Goal: Information Seeking & Learning: Find specific fact

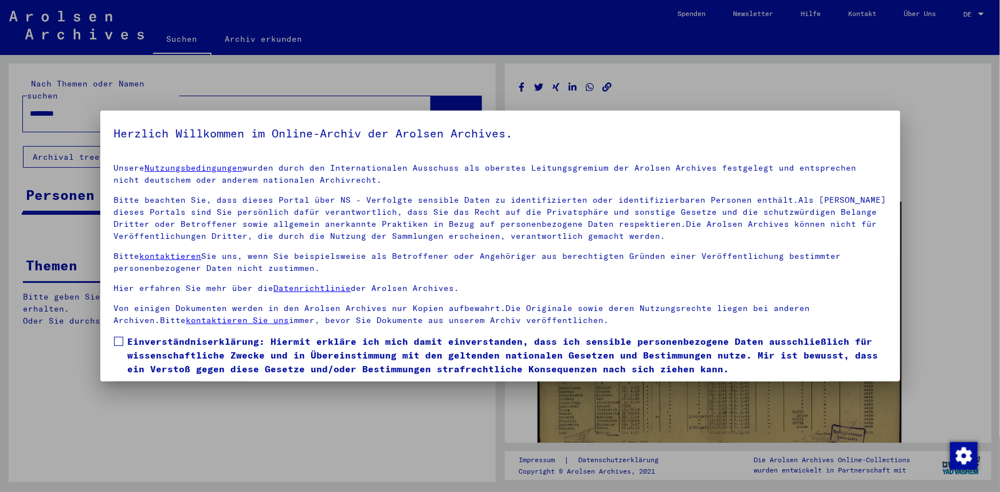
click at [118, 339] on span at bounding box center [118, 341] width 9 height 9
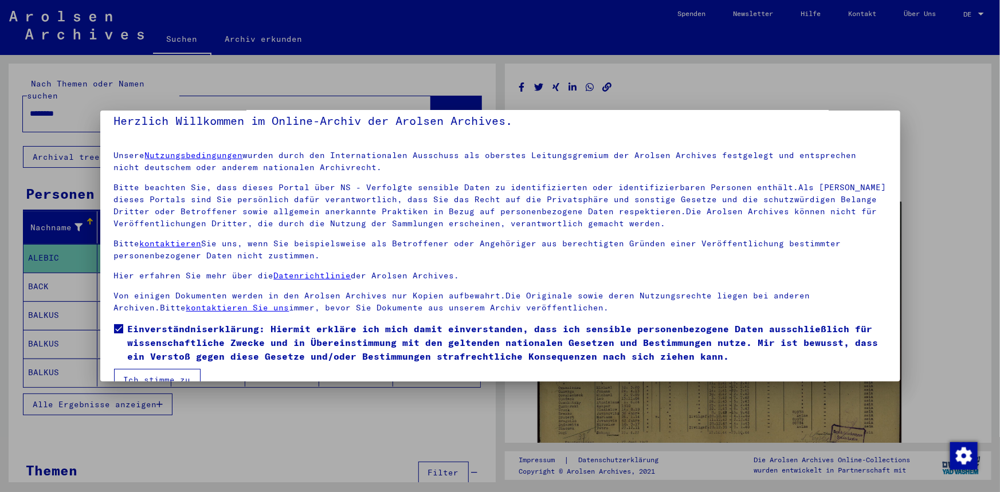
scroll to position [35, 0]
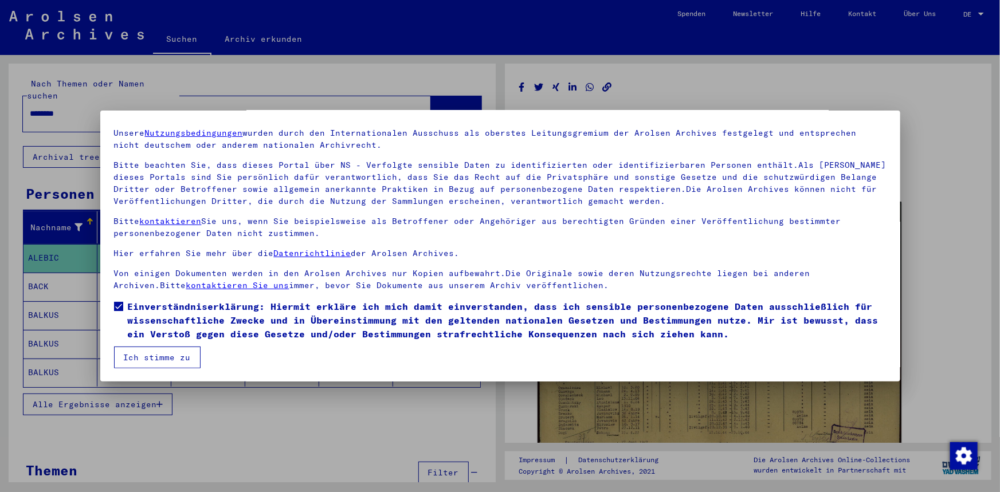
click at [147, 356] on button "Ich stimme zu" at bounding box center [157, 358] width 87 height 22
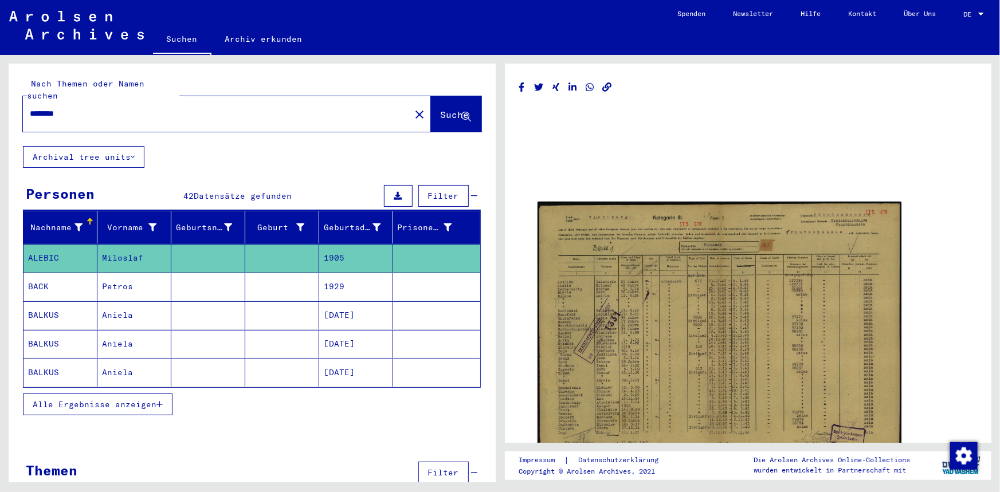
drag, startPoint x: 87, startPoint y: 106, endPoint x: -131, endPoint y: 75, distance: 220.1
click at [0, 75] on html "Suchen Archiv erkunden Spenden Newsletter Hilfe Kontakt Über Uns Suchen Archiv …" at bounding box center [500, 246] width 1000 height 492
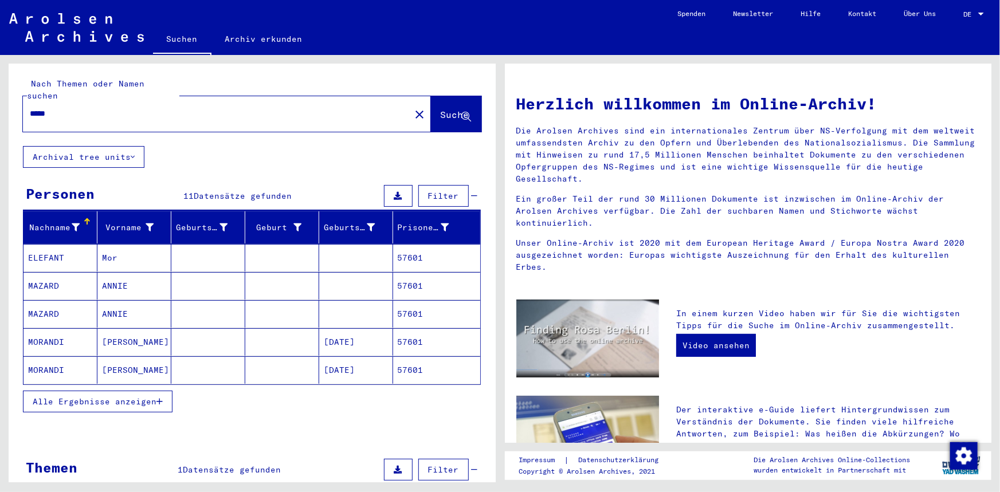
click at [129, 245] on mat-cell "Mor" at bounding box center [134, 258] width 74 height 28
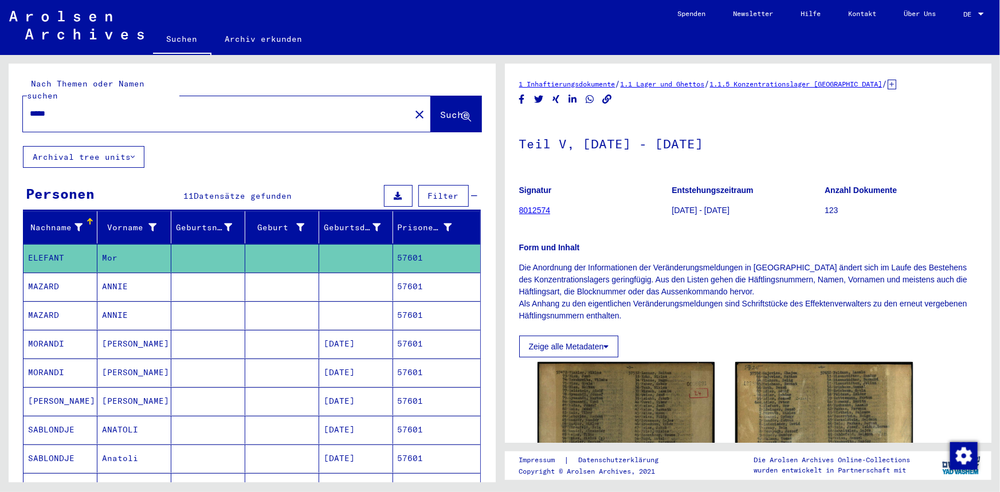
drag, startPoint x: 129, startPoint y: 245, endPoint x: 194, endPoint y: 155, distance: 111.4
click at [194, 155] on div "Nach Themen oder Namen suchen ***** close Suche Archival tree units Personen 11…" at bounding box center [252, 383] width 487 height 638
click at [436, 249] on mat-cell "57601" at bounding box center [436, 258] width 87 height 28
drag, startPoint x: -112, startPoint y: 85, endPoint x: -120, endPoint y: 84, distance: 7.5
click at [0, 84] on html "Suchen Archiv erkunden Spenden Newsletter Hilfe Kontakt Über Uns Suchen Archiv …" at bounding box center [500, 246] width 1000 height 492
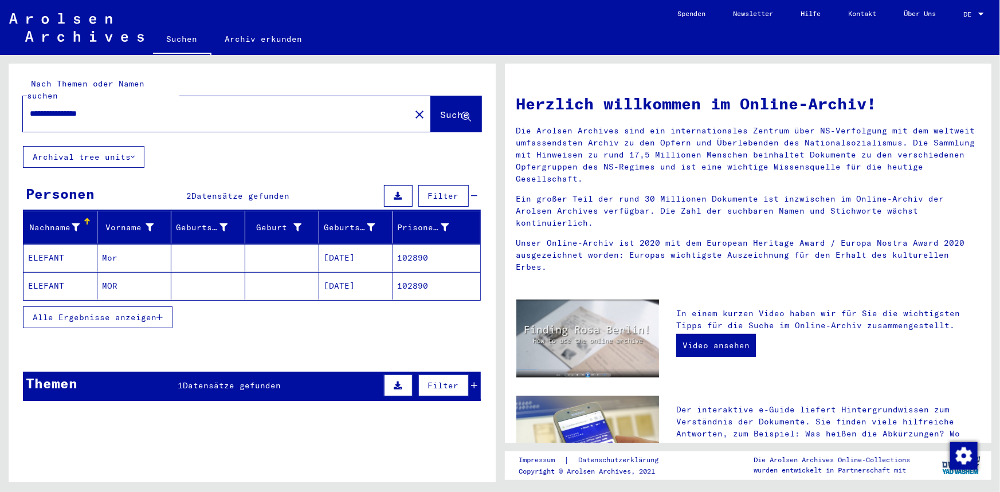
click at [379, 248] on mat-cell "[DATE]" at bounding box center [356, 258] width 74 height 28
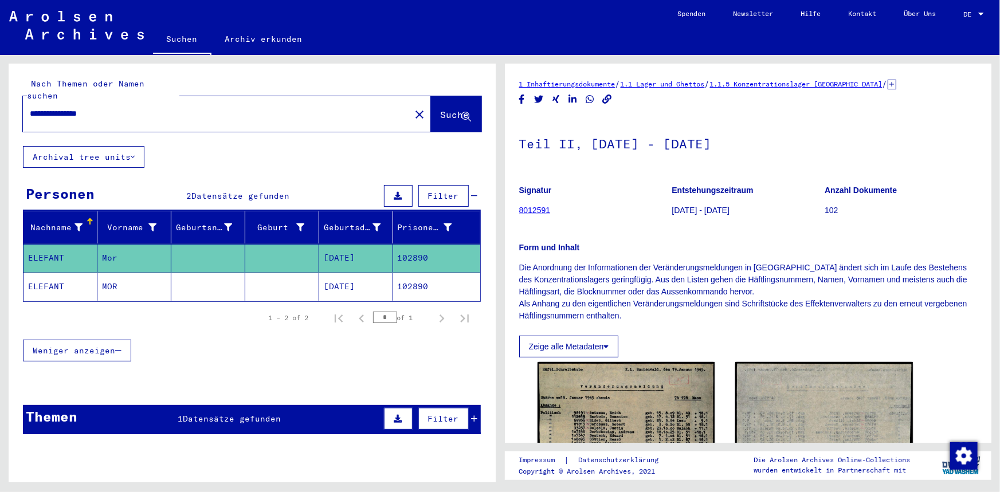
click at [372, 273] on mat-cell "[DATE]" at bounding box center [356, 287] width 74 height 28
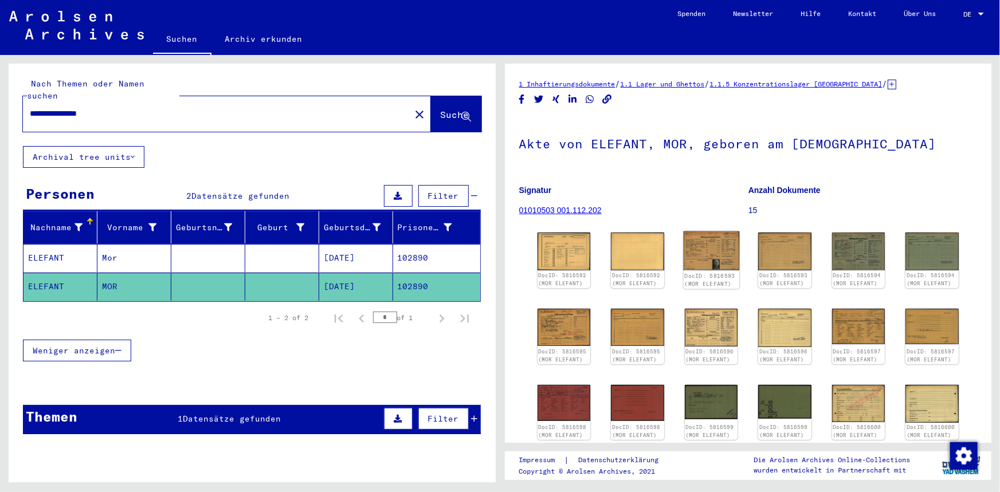
click at [715, 252] on img at bounding box center [711, 251] width 56 height 39
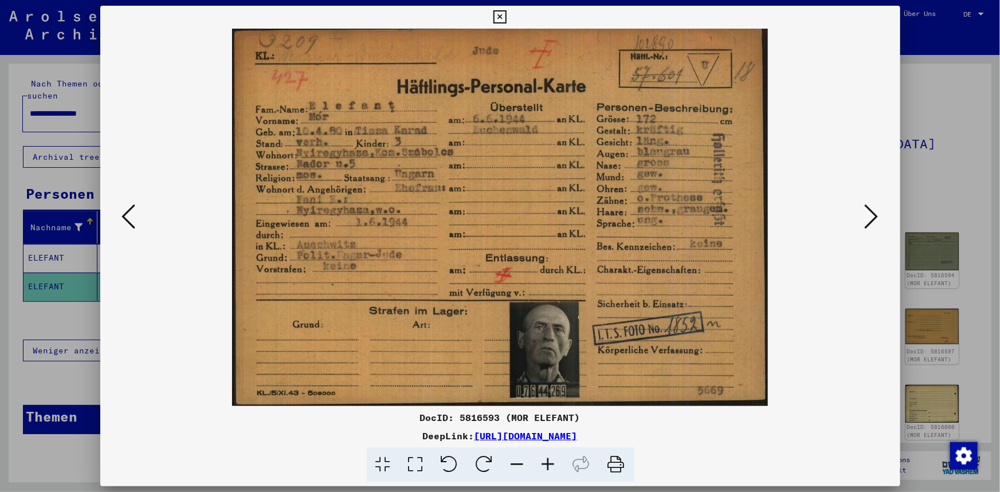
click at [868, 212] on icon at bounding box center [872, 217] width 14 height 28
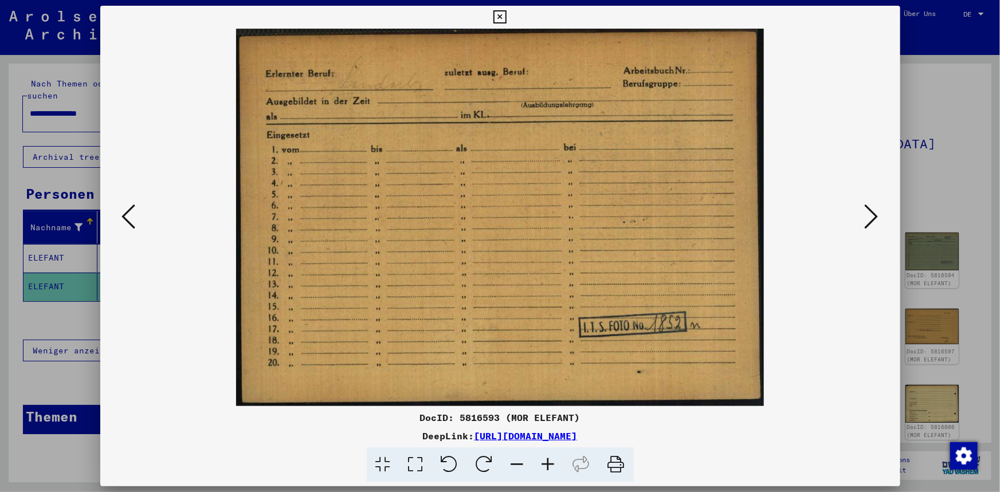
click at [868, 212] on icon at bounding box center [872, 217] width 14 height 28
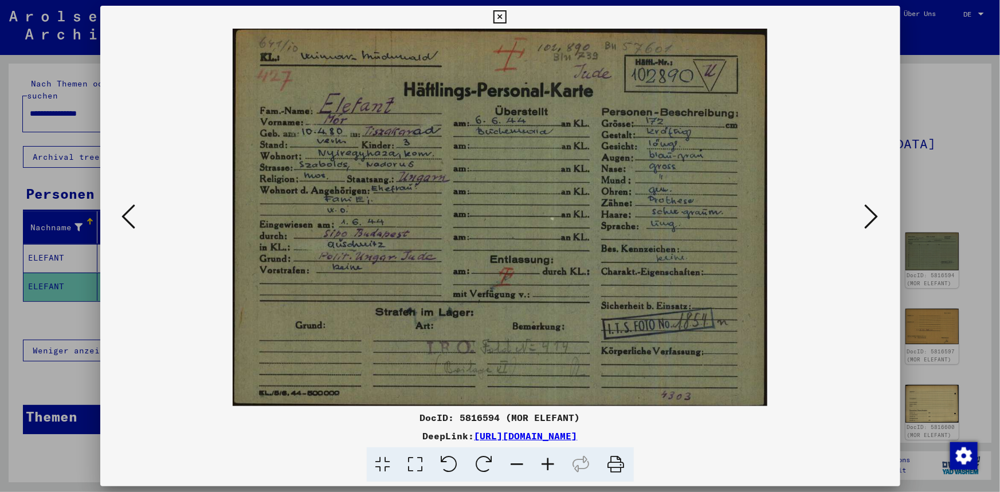
click at [868, 212] on icon at bounding box center [872, 217] width 14 height 28
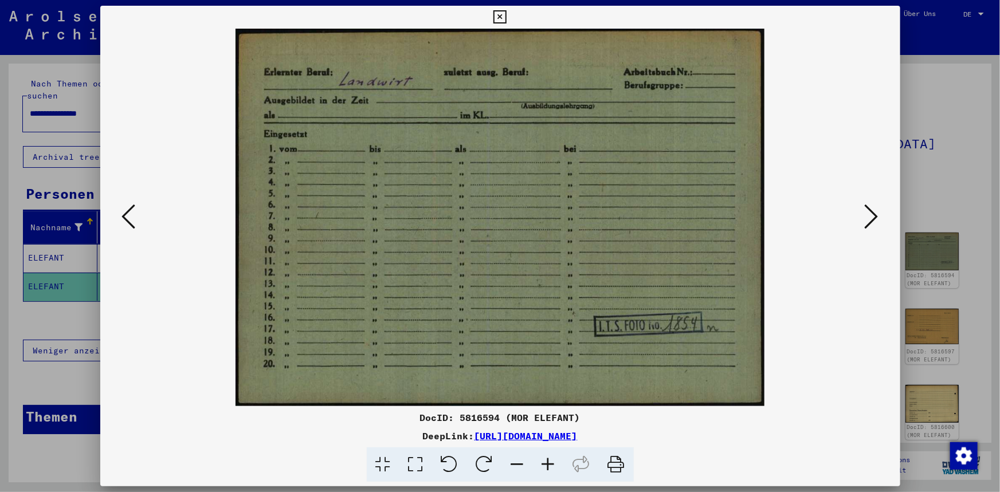
click at [868, 212] on icon at bounding box center [872, 217] width 14 height 28
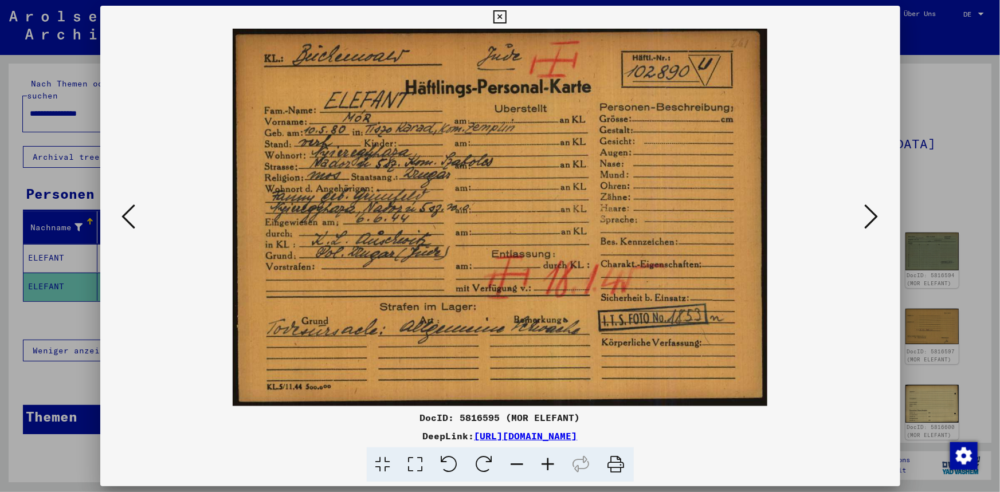
click at [500, 19] on icon at bounding box center [500, 17] width 13 height 14
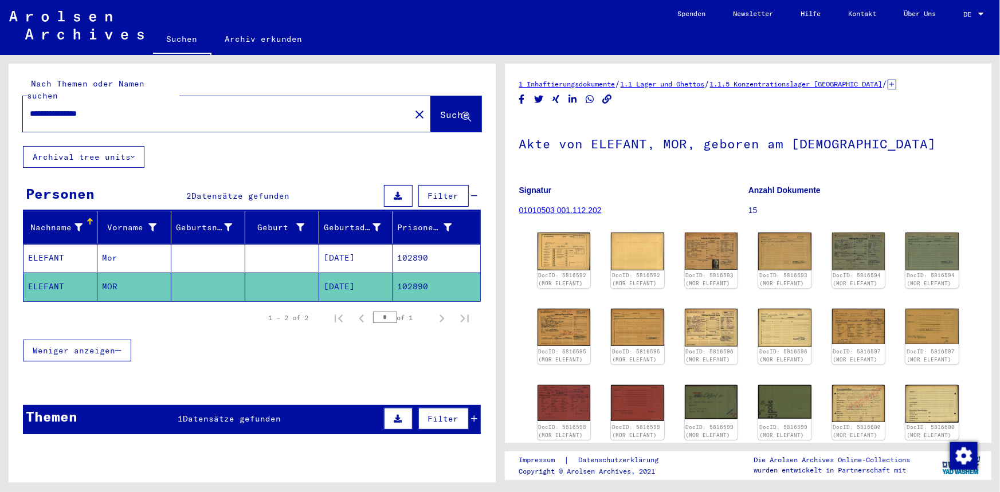
drag, startPoint x: 118, startPoint y: 100, endPoint x: -218, endPoint y: 80, distance: 336.5
click at [0, 80] on html "**********" at bounding box center [500, 246] width 1000 height 492
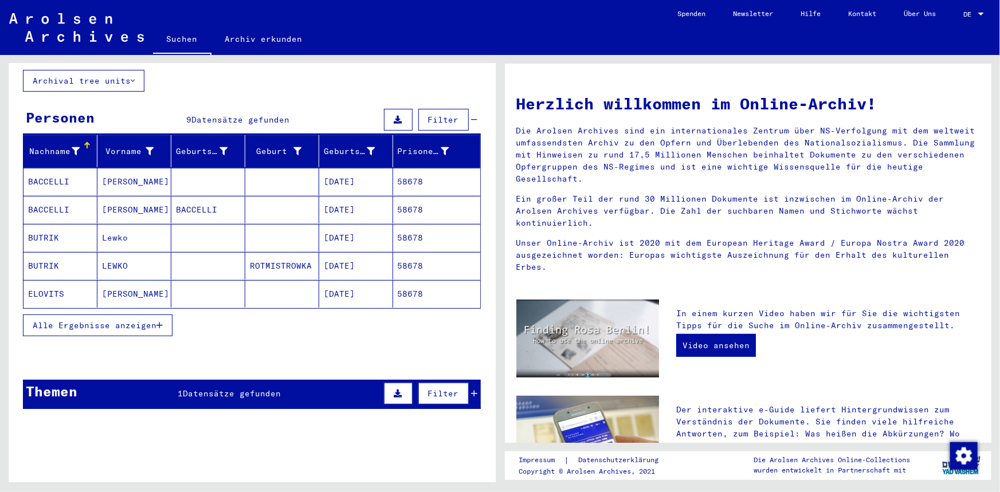
scroll to position [87, 0]
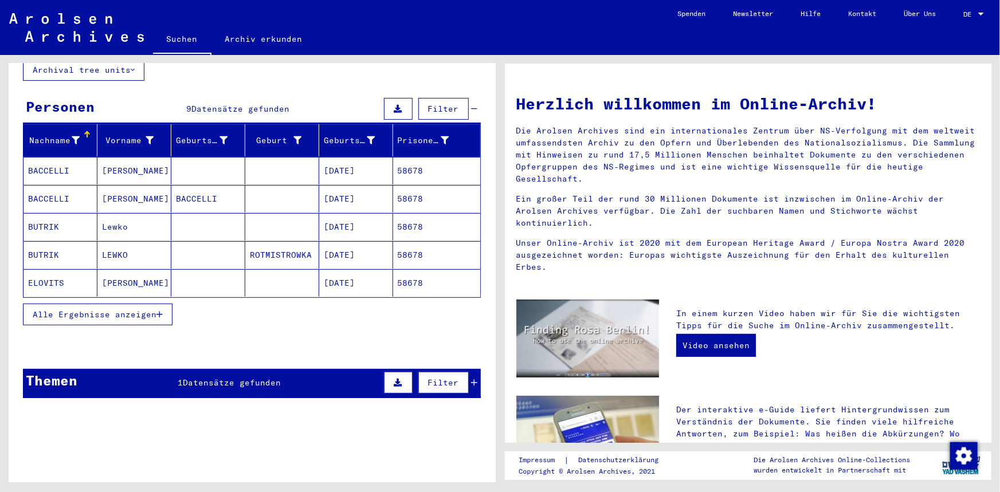
click at [65, 304] on button "Alle Ergebnisse anzeigen" at bounding box center [98, 315] width 150 height 22
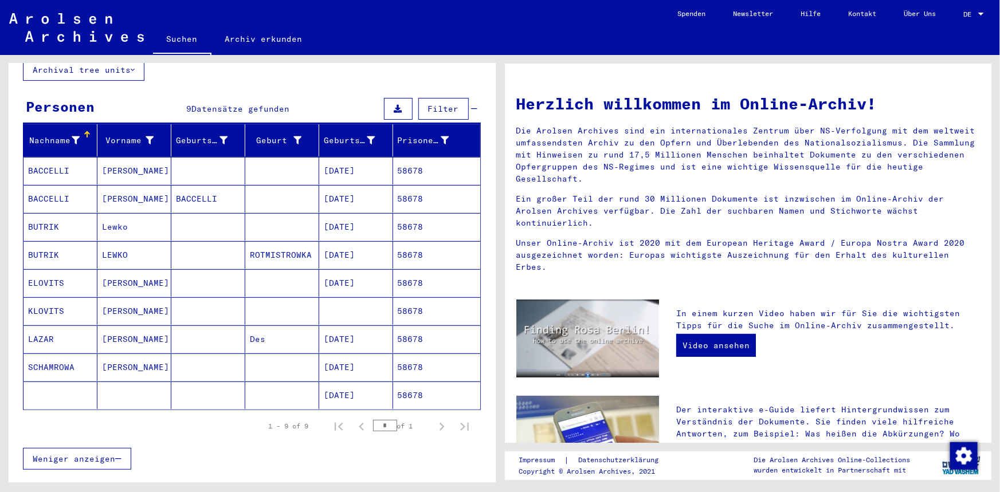
click at [114, 269] on mat-cell "[PERSON_NAME]" at bounding box center [134, 283] width 74 height 28
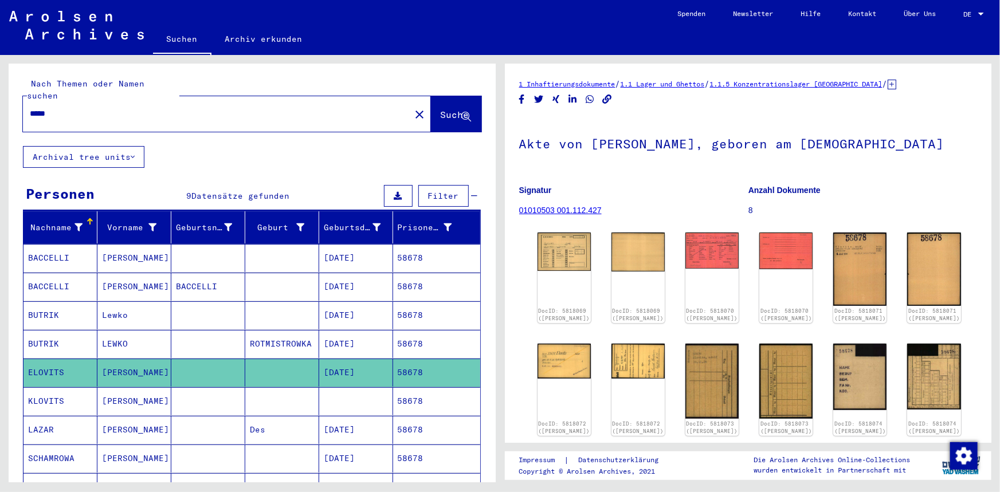
drag, startPoint x: 75, startPoint y: 99, endPoint x: -38, endPoint y: 93, distance: 113.1
click at [0, 93] on html "Suchen Archiv erkunden Spenden Newsletter Hilfe Kontakt Über Uns Suchen Archiv …" at bounding box center [500, 246] width 1000 height 492
type input "*****"
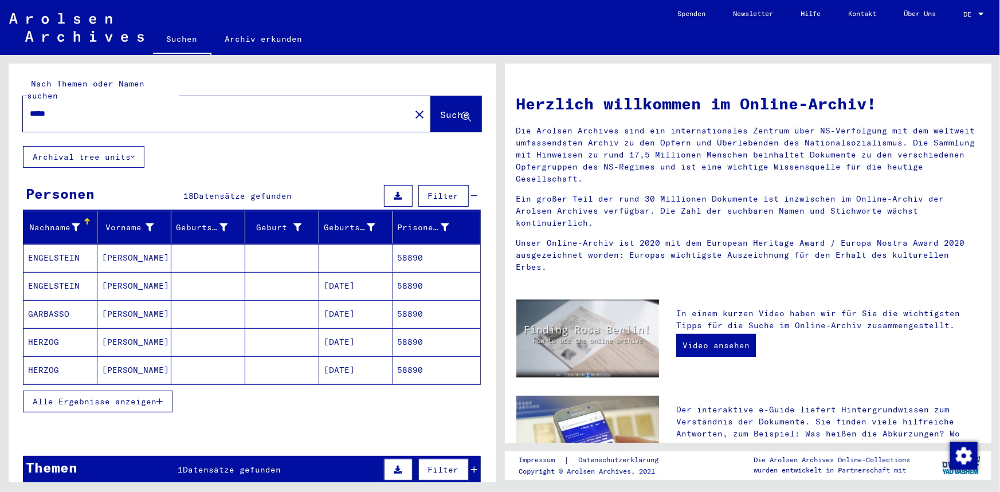
click at [145, 248] on mat-cell "[PERSON_NAME]" at bounding box center [134, 258] width 74 height 28
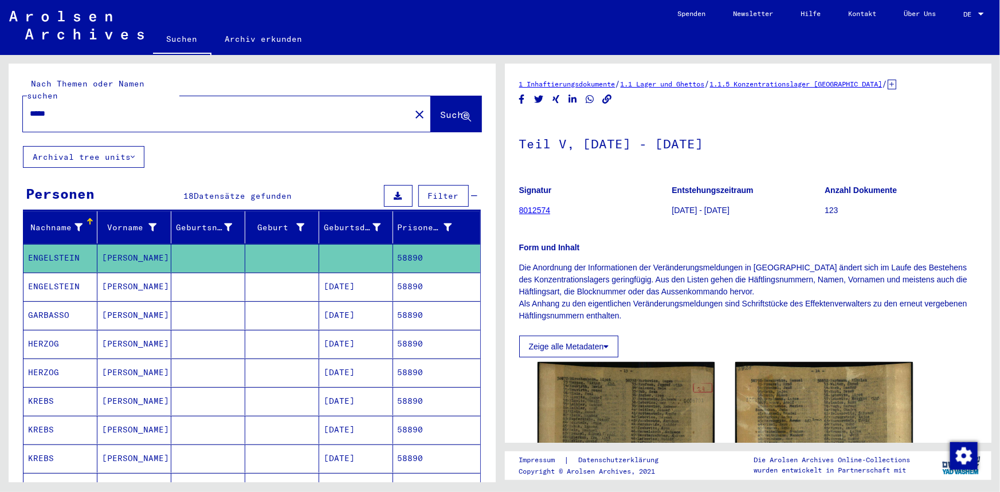
click at [142, 273] on mat-cell "[PERSON_NAME]" at bounding box center [134, 287] width 74 height 28
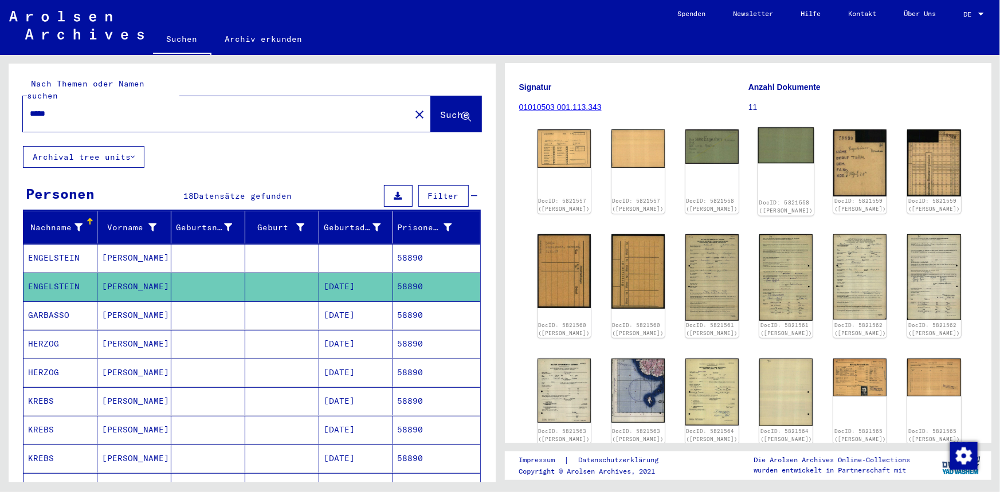
scroll to position [104, 0]
click at [866, 374] on img at bounding box center [860, 376] width 56 height 40
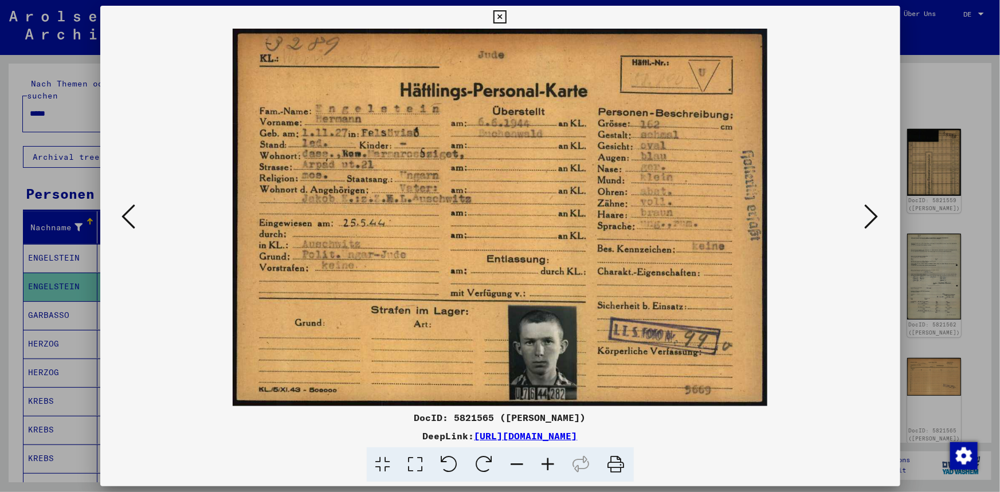
click at [77, 127] on div at bounding box center [500, 246] width 1000 height 492
